Goal: Task Accomplishment & Management: Complete application form

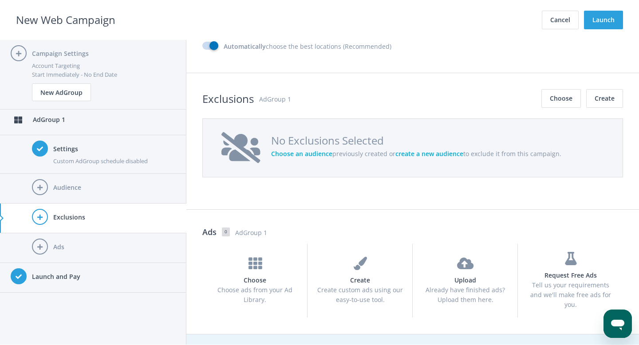
scroll to position [902, 0]
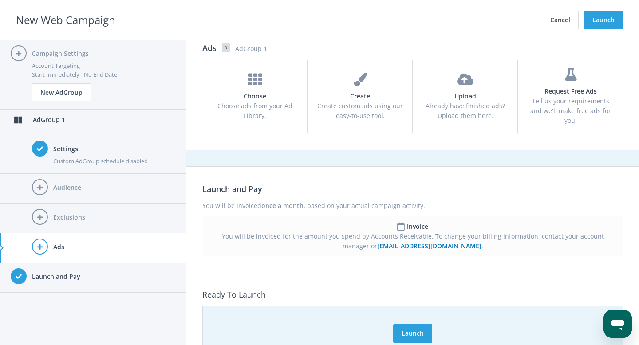
click at [52, 183] on li "Audience" at bounding box center [93, 189] width 186 height 30
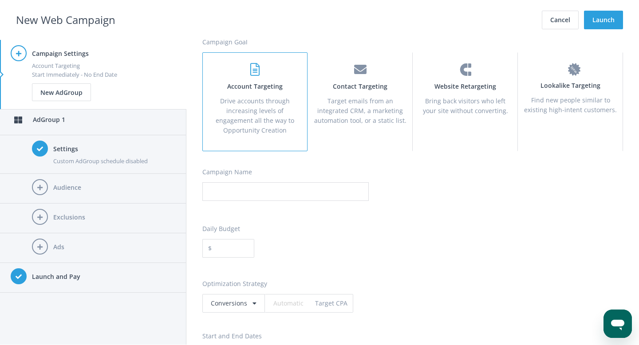
scroll to position [0, 0]
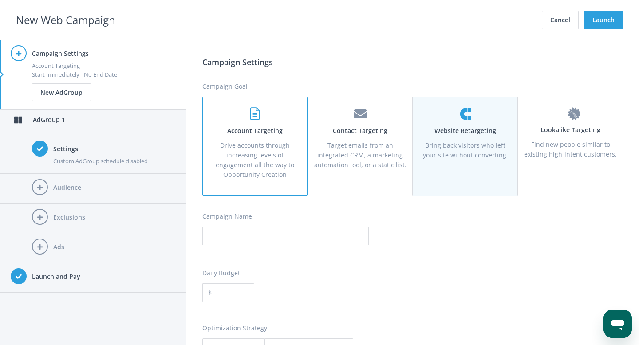
click at [449, 150] on p "Bring back visitors who left your site without converting." at bounding box center [465, 151] width 94 height 20
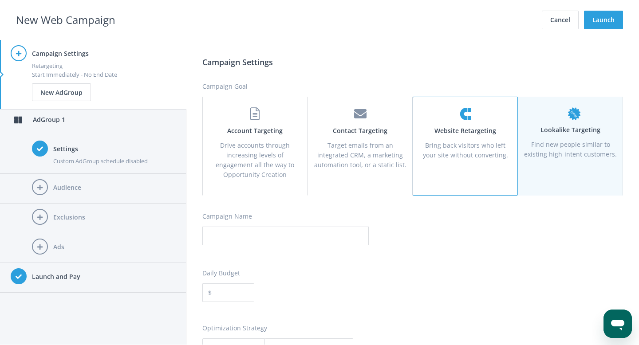
click at [560, 153] on p "Find new people similar to existing high-intent customers." at bounding box center [570, 150] width 94 height 20
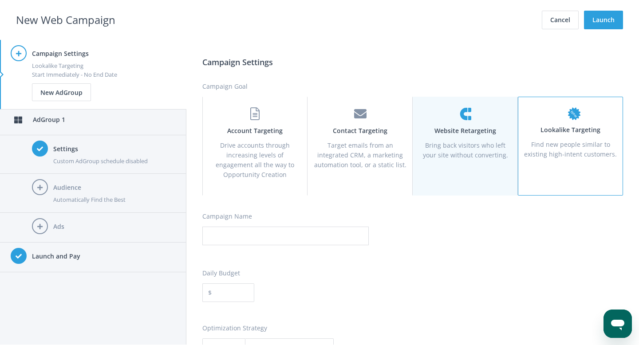
click at [462, 156] on p "Bring back visitors who left your site without converting." at bounding box center [465, 151] width 94 height 20
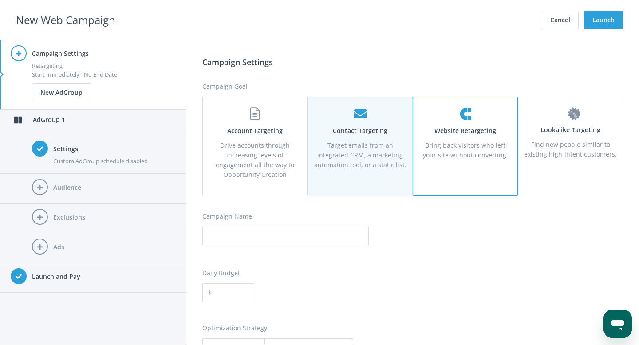
click at [359, 159] on p "Target emails from an integrated CRM, a marketing automation tool, or a static …" at bounding box center [360, 155] width 94 height 29
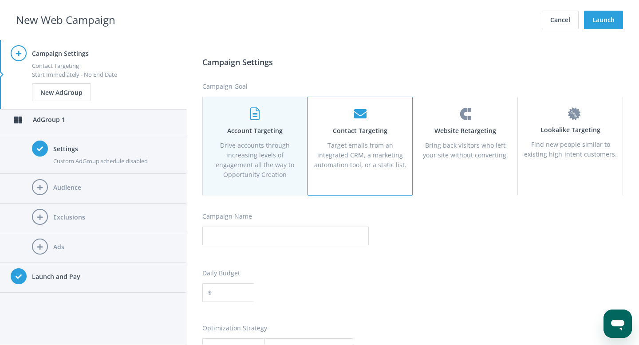
click at [280, 159] on p "Drive accounts through increasing levels of engagement all the way to Opportuni…" at bounding box center [255, 160] width 94 height 39
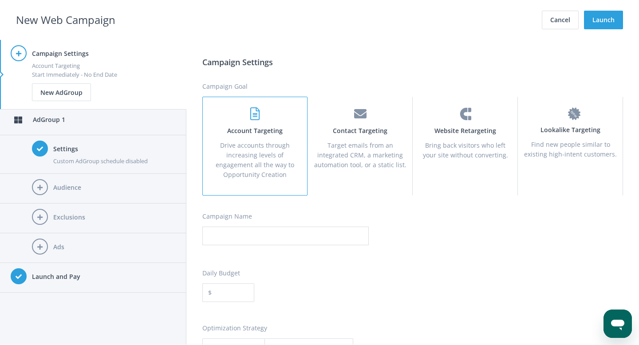
click at [44, 222] on icon at bounding box center [40, 217] width 16 height 16
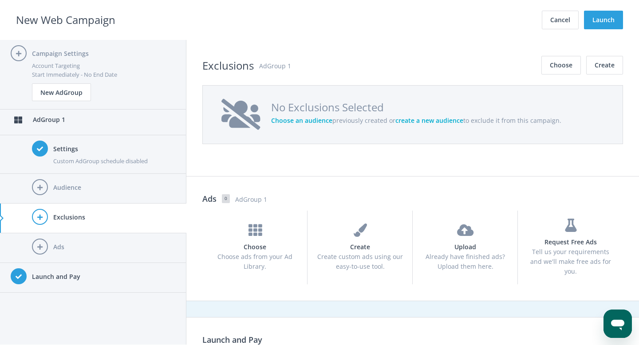
click at [43, 186] on icon at bounding box center [40, 187] width 16 height 16
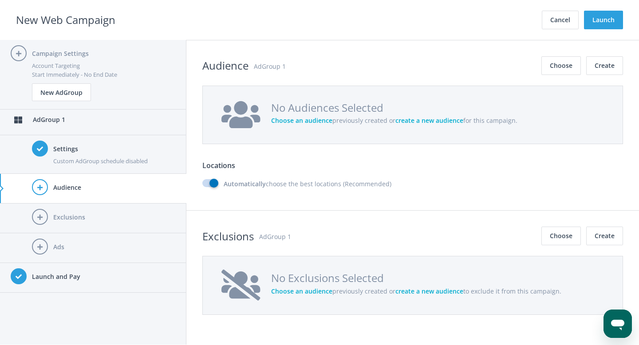
click at [36, 253] on icon at bounding box center [40, 247] width 16 height 16
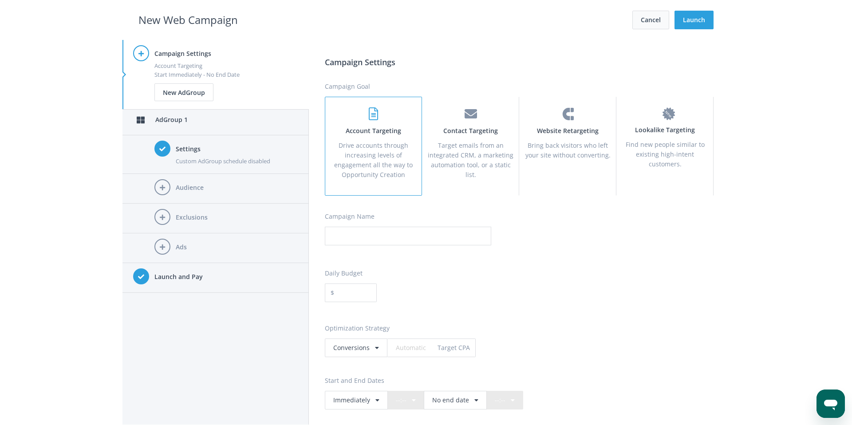
click at [632, 19] on button "Cancel" at bounding box center [650, 20] width 37 height 19
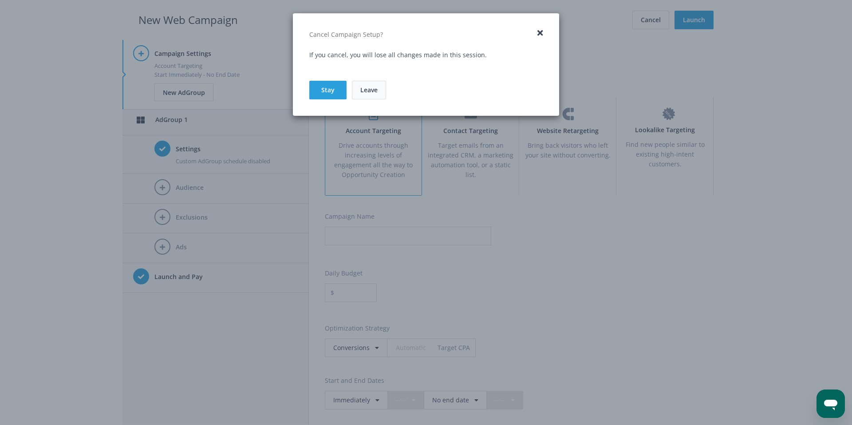
drag, startPoint x: 367, startPoint y: 90, endPoint x: 295, endPoint y: 90, distance: 71.9
click at [367, 90] on link "Leave" at bounding box center [369, 90] width 34 height 19
